Goal: Information Seeking & Learning: Find specific fact

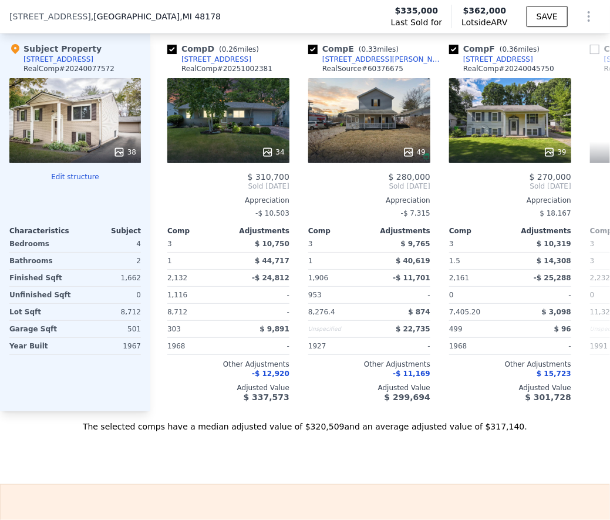
scroll to position [0, 362]
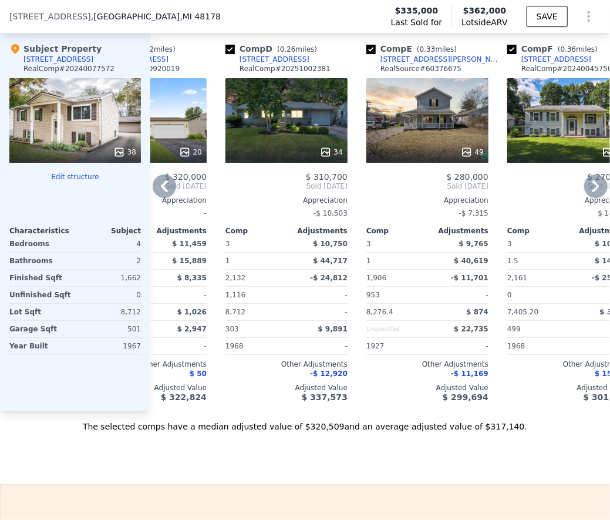
click at [263, 64] on div "[STREET_ADDRESS]" at bounding box center [275, 59] width 70 height 9
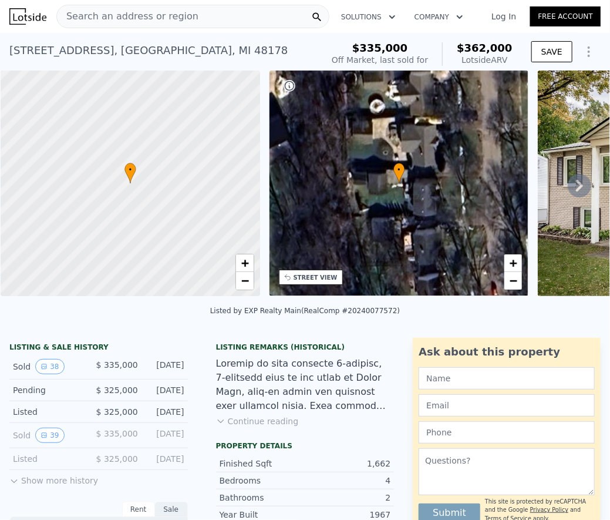
scroll to position [1, 0]
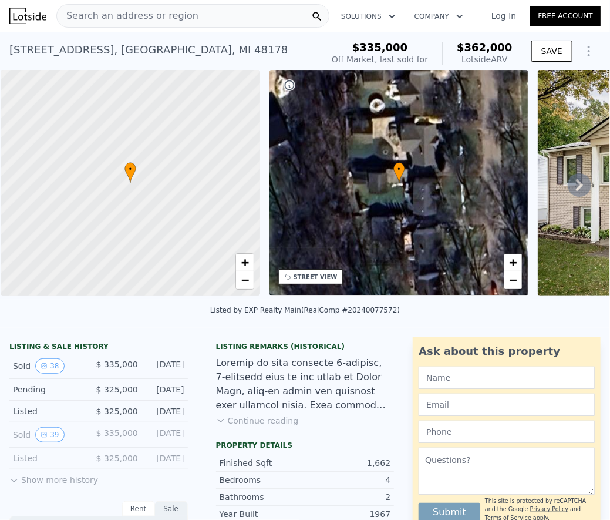
click at [192, 19] on div "Search an address or region" at bounding box center [192, 15] width 273 height 23
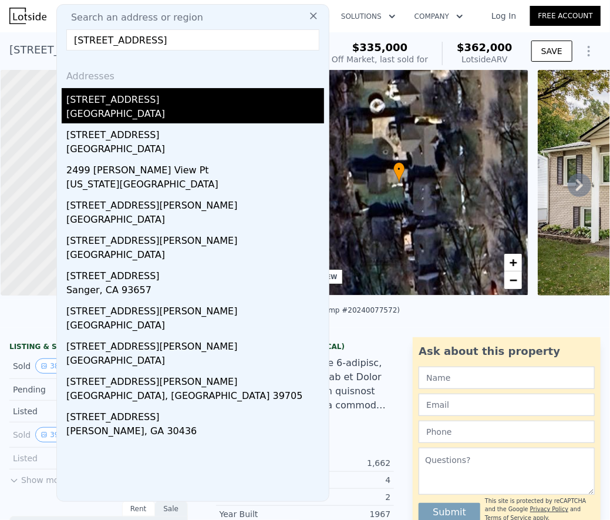
type input "[STREET_ADDRESS]"
click at [146, 110] on div "[GEOGRAPHIC_DATA]" at bounding box center [195, 115] width 258 height 16
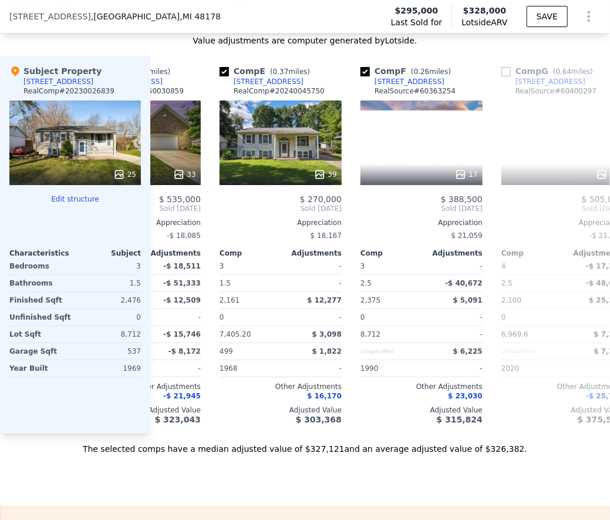
scroll to position [0, 507]
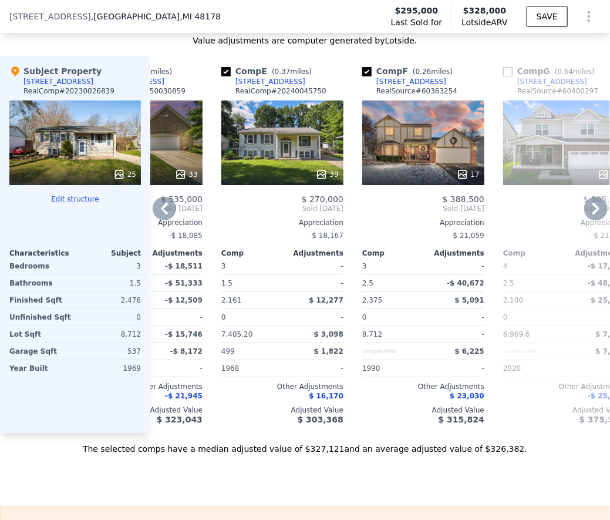
click at [271, 83] on div "[STREET_ADDRESS]" at bounding box center [271, 81] width 70 height 9
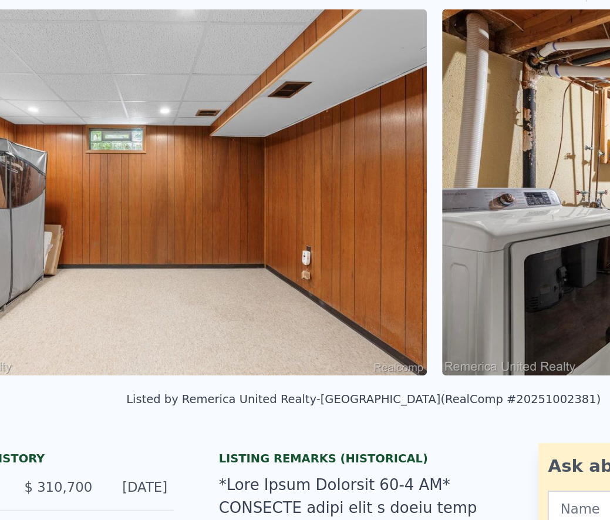
scroll to position [0, 7835]
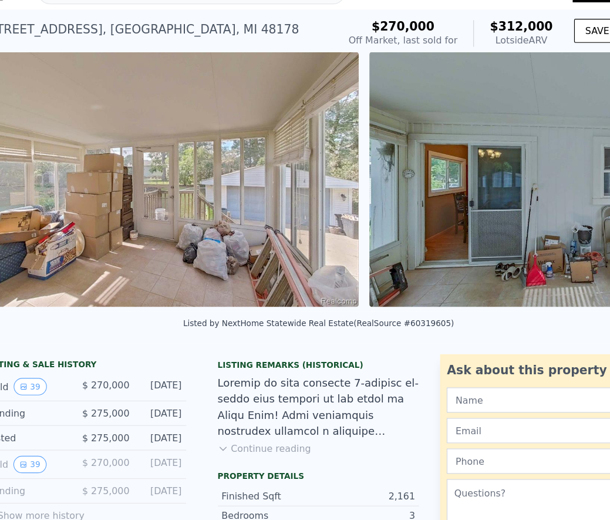
scroll to position [0, 4713]
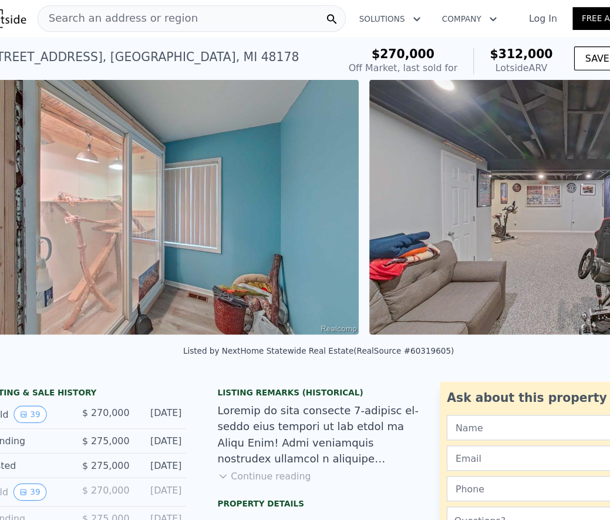
click at [115, 50] on div "631 Norchester St , South Lyon , MI 48178" at bounding box center [148, 50] width 278 height 16
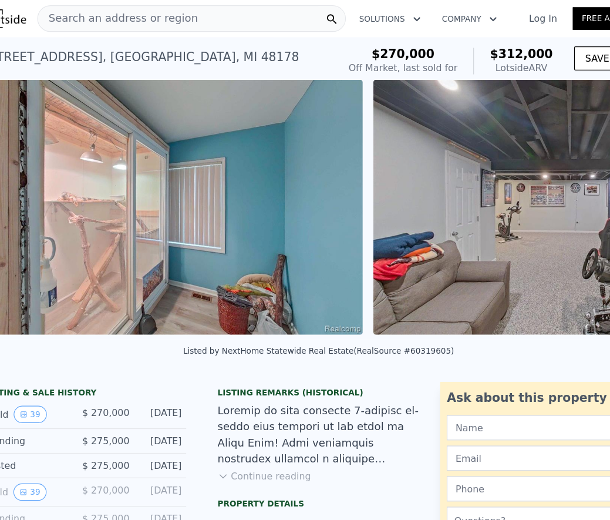
click at [115, 50] on div "631 Norchester St , South Lyon , MI 48178" at bounding box center [148, 50] width 278 height 16
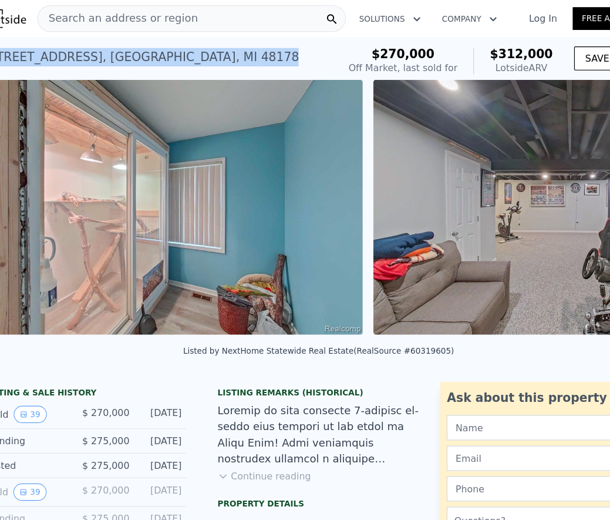
click at [115, 50] on div "631 Norchester St , South Lyon , MI 48178" at bounding box center [148, 50] width 278 height 16
copy div "631 Norchester St , South Lyon , MI 48178 Sold Sep 2024 for $270k (~ARV $312k )"
